Goal: Check status: Check status

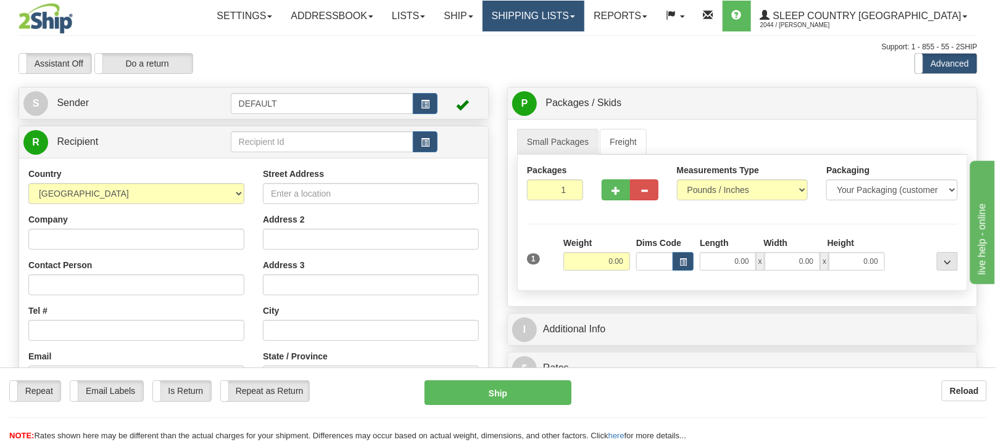
click at [574, 12] on link "Shipping lists" at bounding box center [533, 16] width 102 height 31
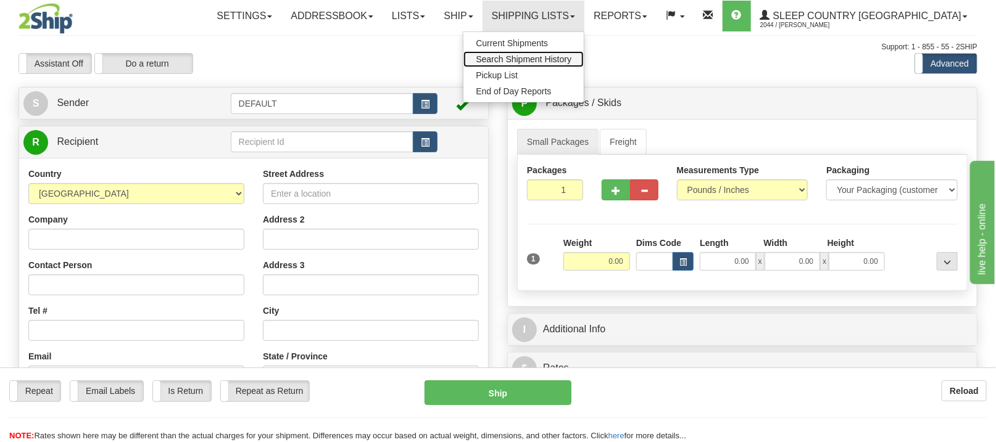
click at [561, 57] on span "Search Shipment History" at bounding box center [524, 59] width 96 height 10
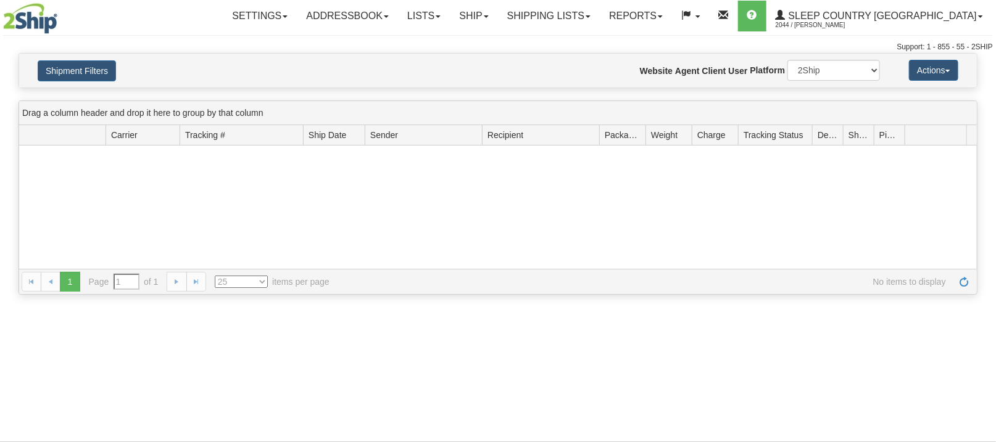
type input "From [DATE] To [DATE]"
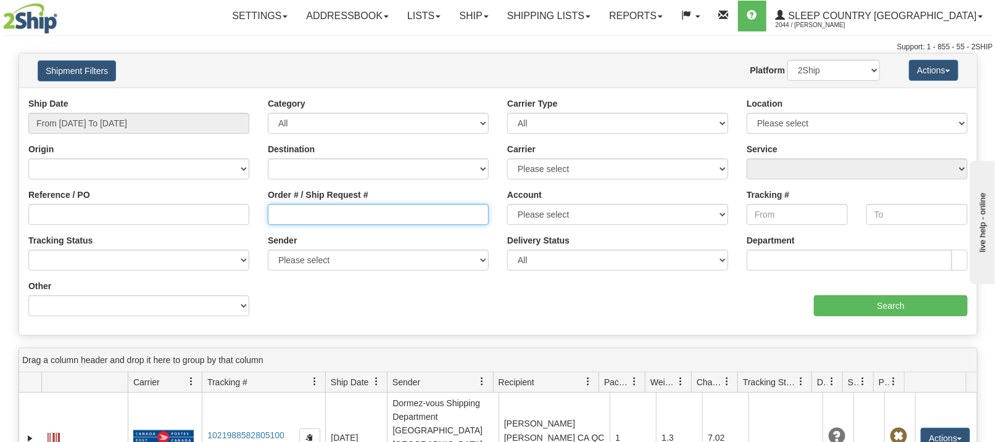
click at [326, 218] on input "Order # / Ship Request #" at bounding box center [378, 214] width 221 height 21
paste input "9000H982810"
type input "9000H982810"
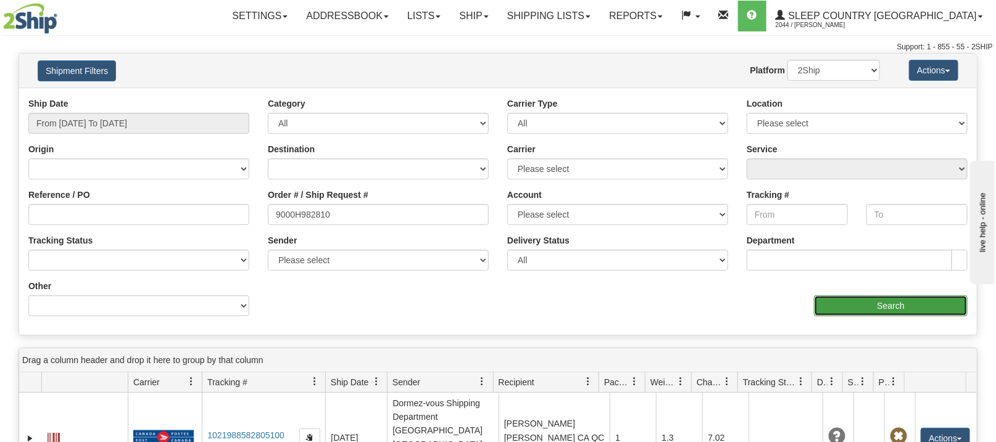
click at [841, 300] on input "Search" at bounding box center [891, 305] width 154 height 21
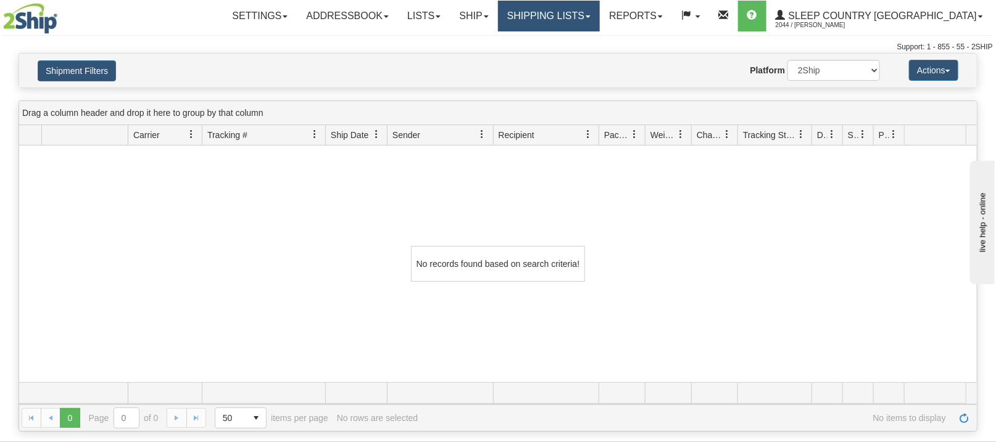
click at [600, 15] on link "Shipping lists" at bounding box center [549, 16] width 102 height 31
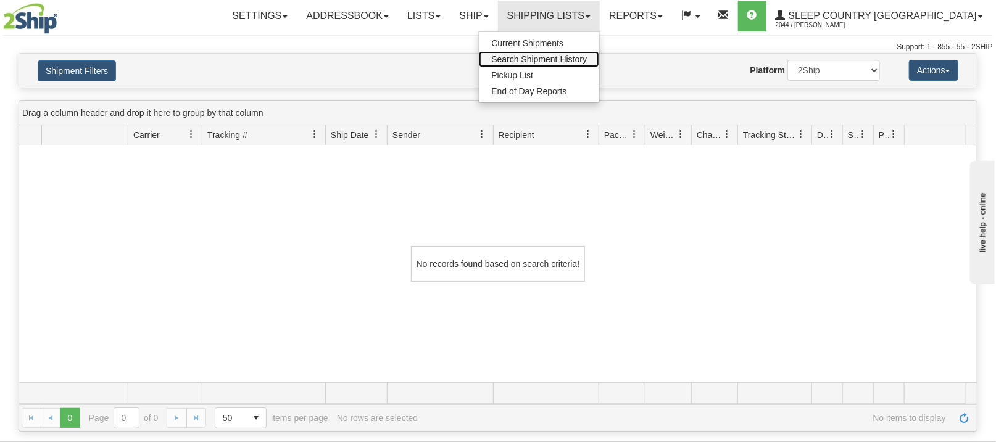
click at [587, 56] on span "Search Shipment History" at bounding box center [539, 59] width 96 height 10
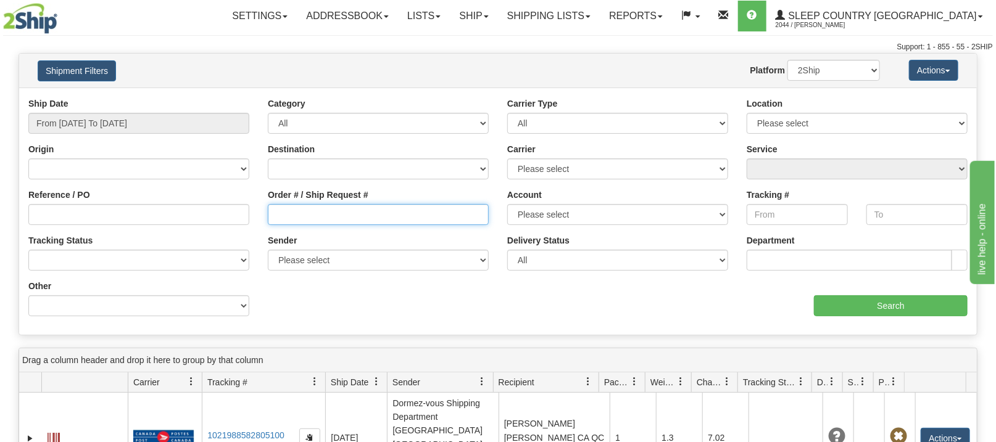
click at [320, 216] on input "Order # / Ship Request #" at bounding box center [378, 214] width 221 height 21
paste input "9000H982810"
type input "9000H982810"
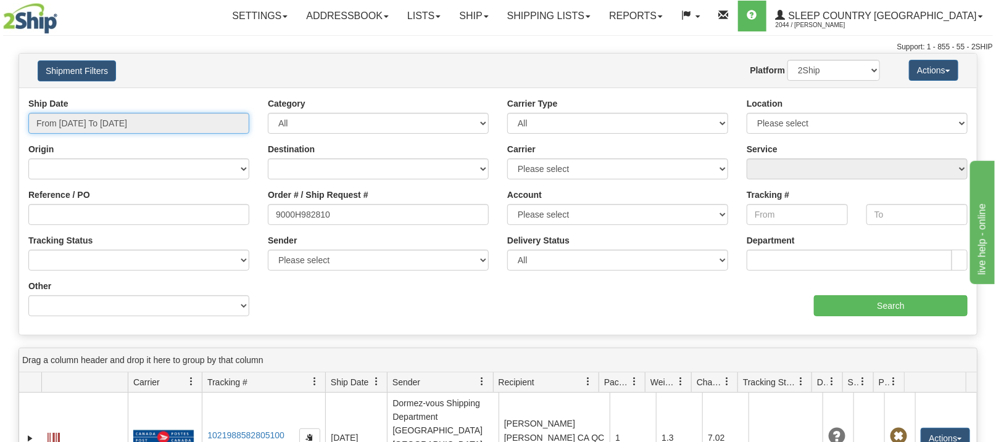
click at [125, 122] on input "From 08/14/2025 To 08/15/2025" at bounding box center [138, 123] width 221 height 21
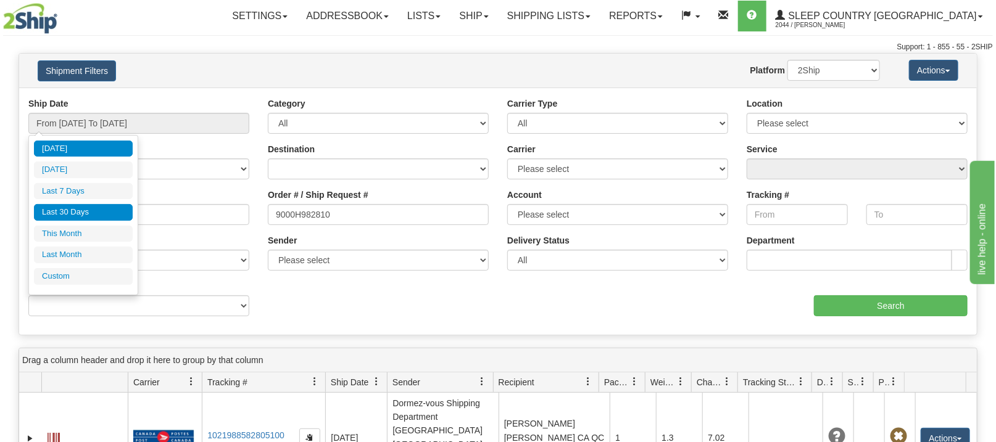
click at [91, 210] on li "Last 30 Days" at bounding box center [83, 212] width 99 height 17
type input "From 07/17/2025 To 08/15/2025"
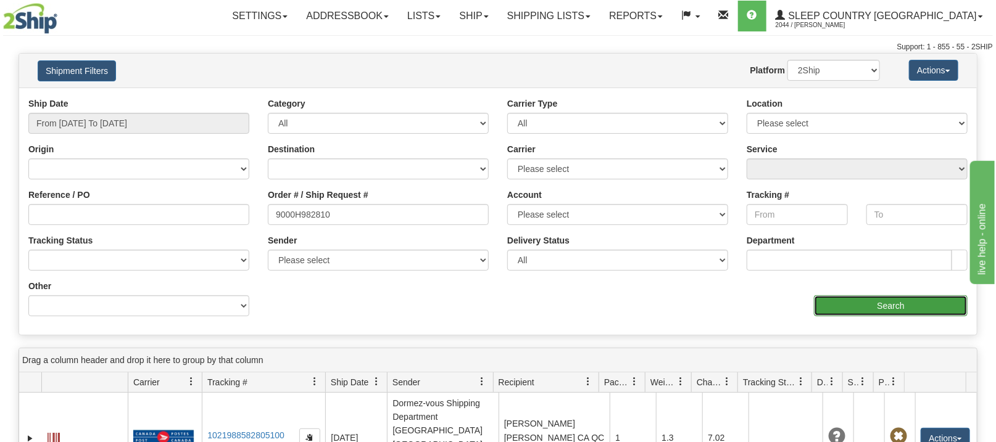
click at [841, 305] on input "Search" at bounding box center [891, 305] width 154 height 21
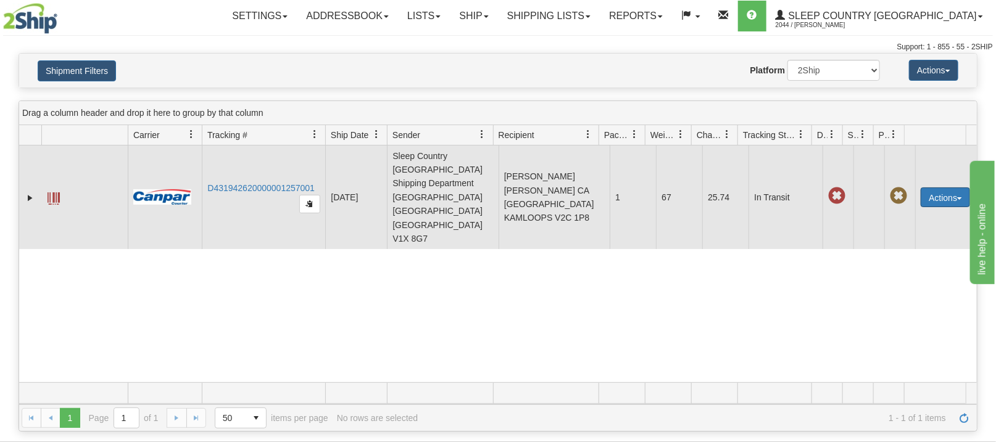
click at [933, 188] on button "Actions" at bounding box center [944, 198] width 49 height 20
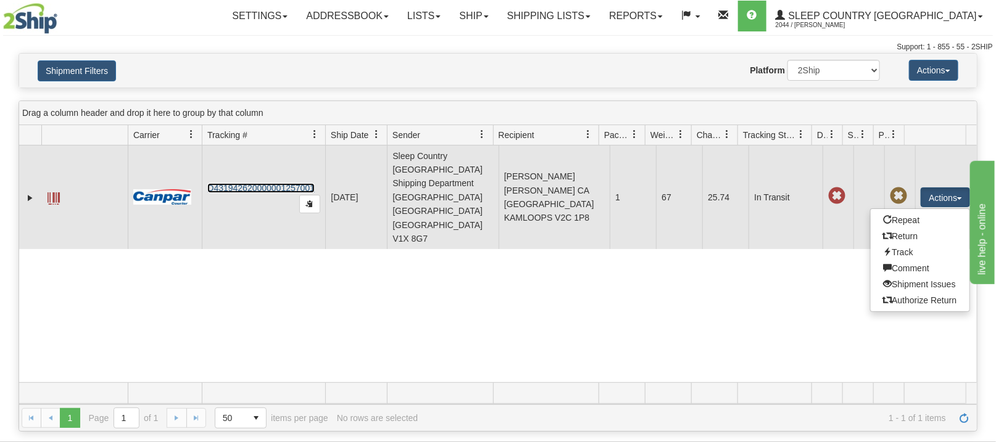
click at [236, 183] on link "D431942620000001257001" at bounding box center [260, 188] width 107 height 10
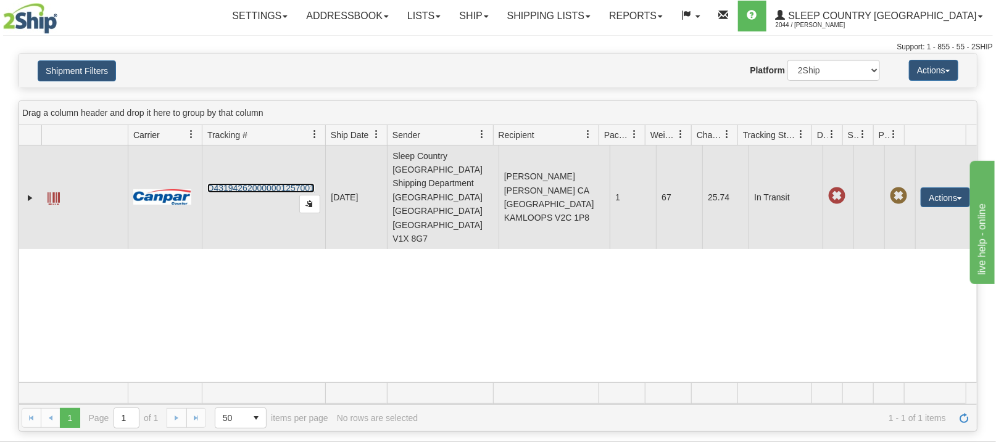
click at [270, 183] on link "D431942620000001257001" at bounding box center [260, 188] width 107 height 10
